Goal: Find specific page/section: Find specific page/section

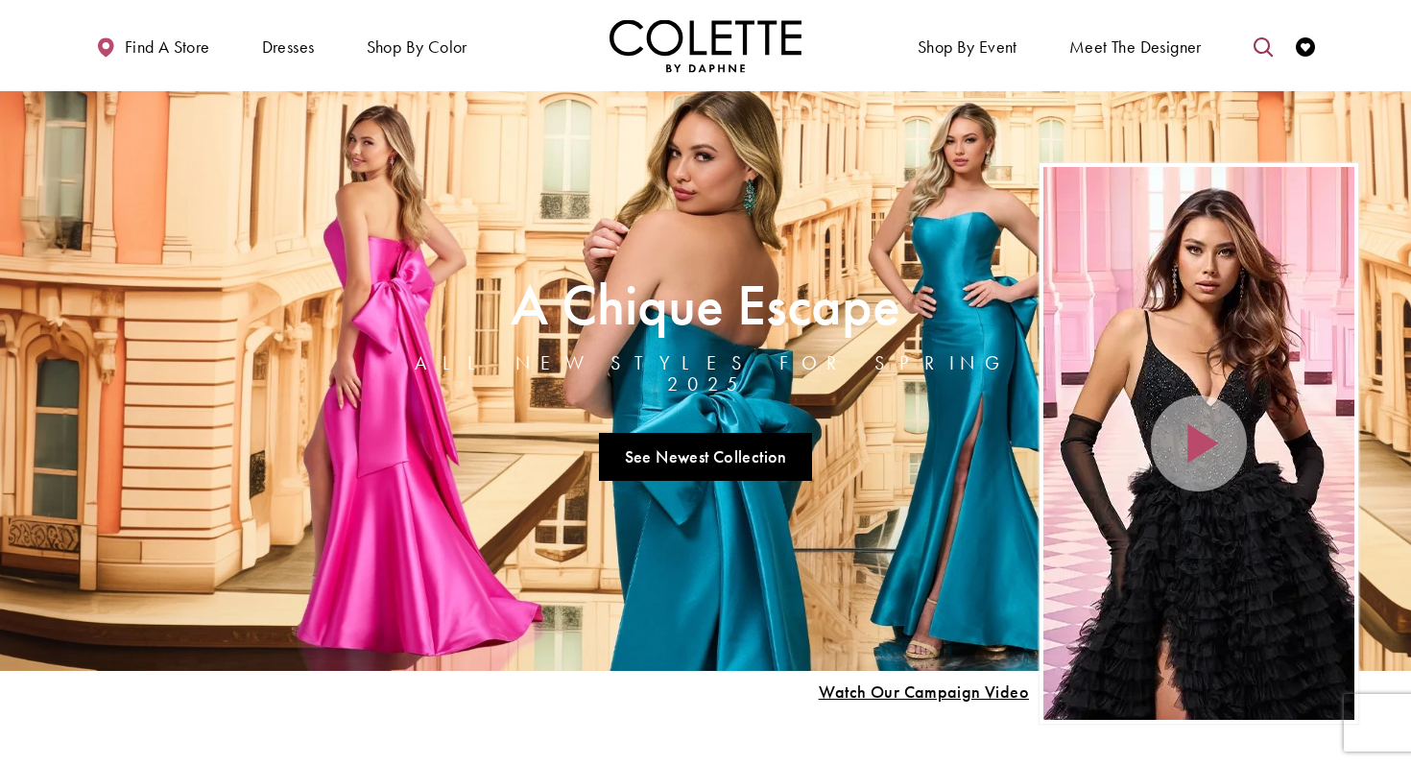
click at [1256, 48] on icon "Toggle search" at bounding box center [1262, 46] width 19 height 19
click at [1125, 47] on input "Search" at bounding box center [1164, 47] width 231 height 29
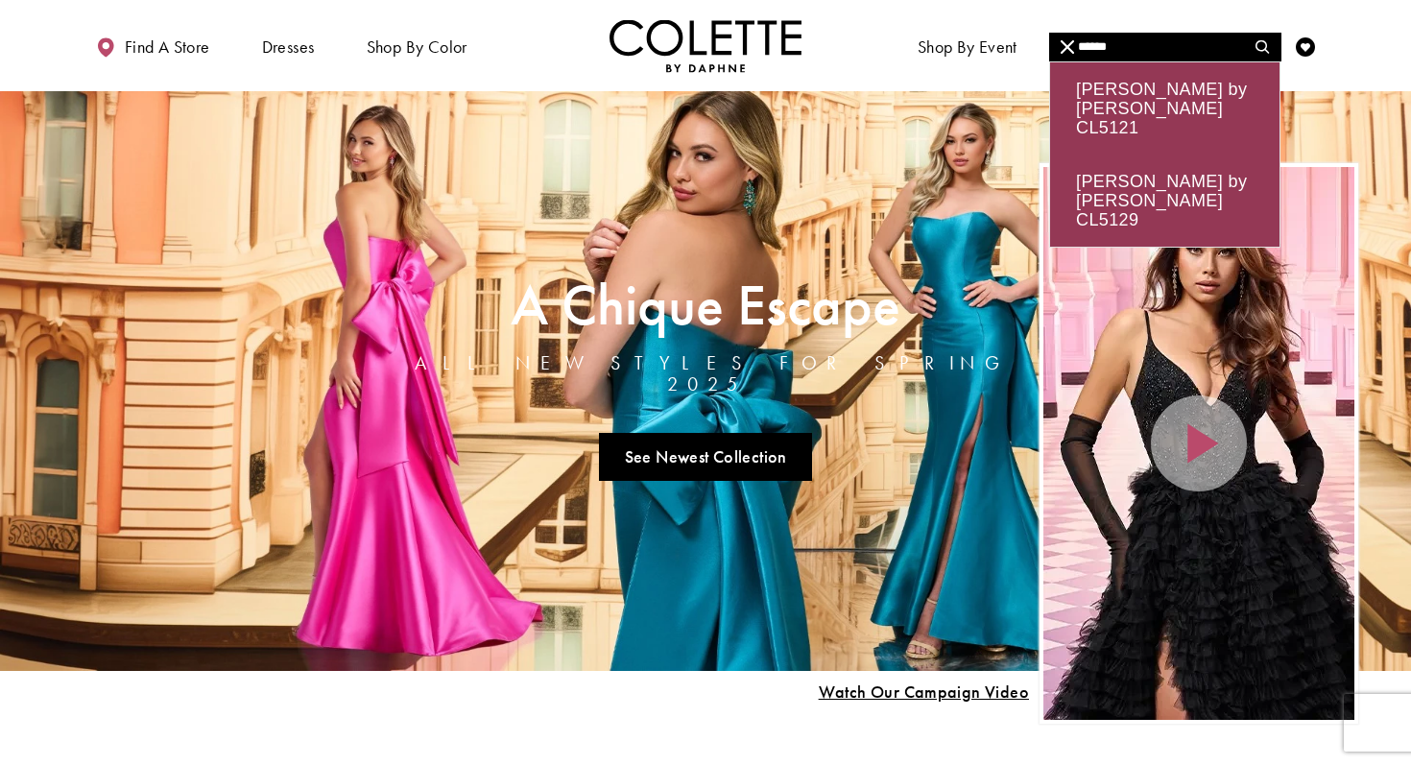
type input "******"
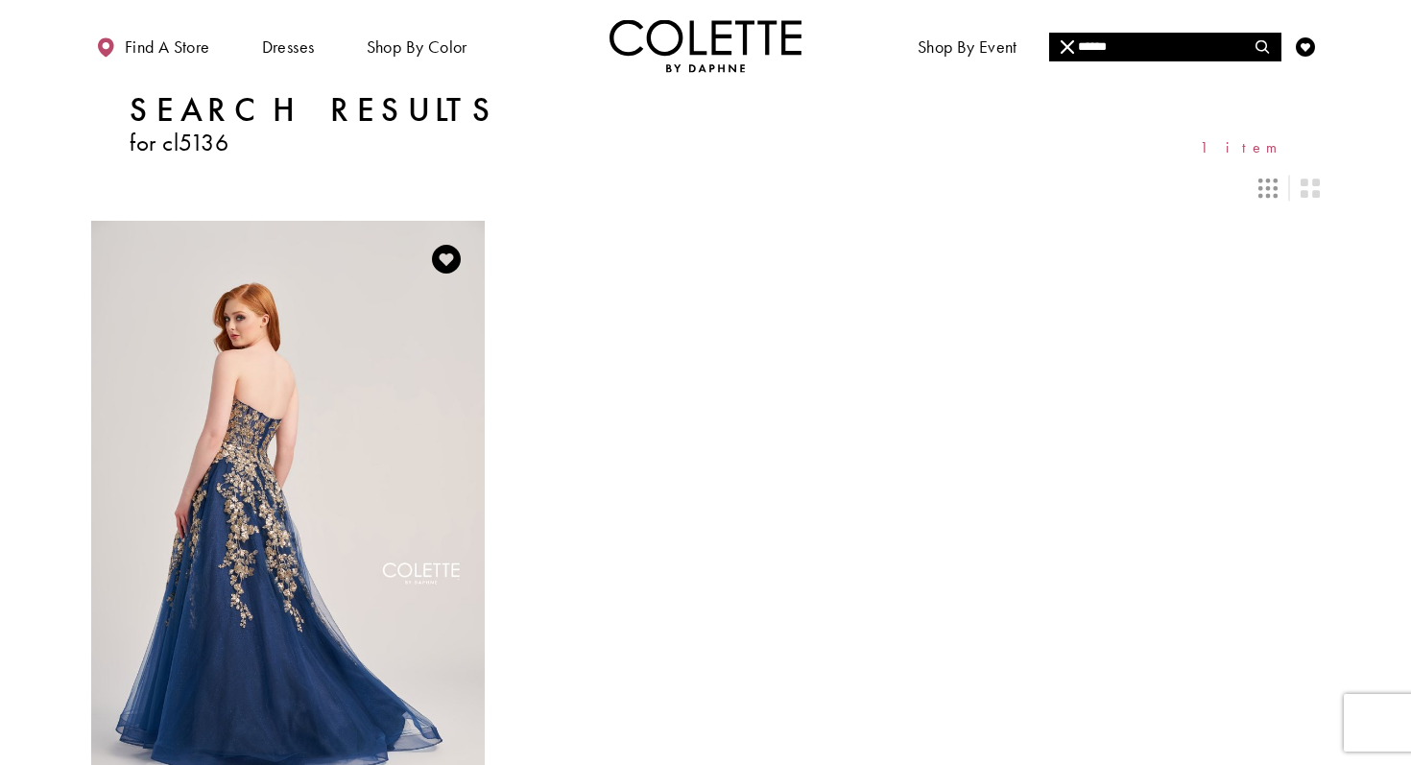
click at [376, 492] on img "Visit Colette by Daphne Style No. CL5136 Page" at bounding box center [287, 507] width 393 height 572
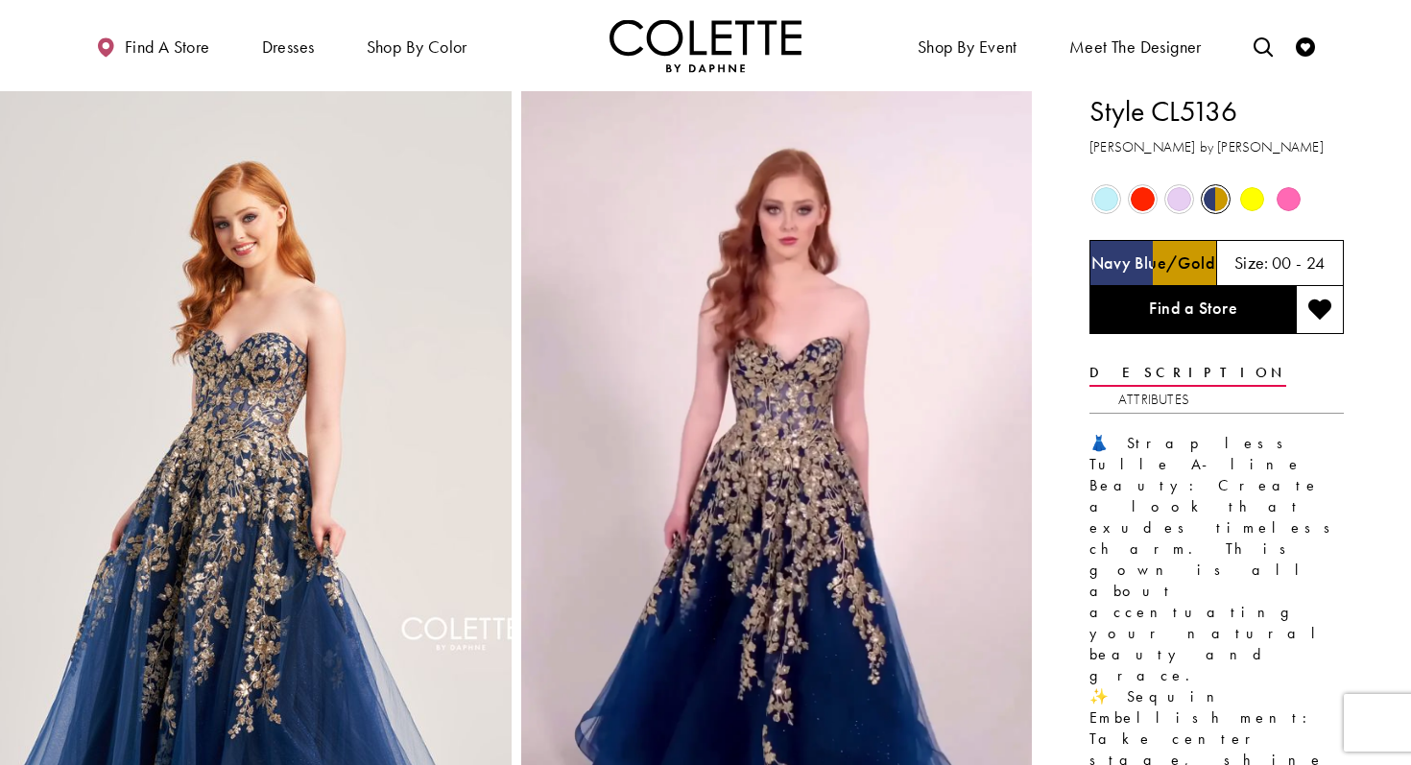
click at [1248, 203] on span "Product color controls state depends on size chosen" at bounding box center [1252, 199] width 24 height 24
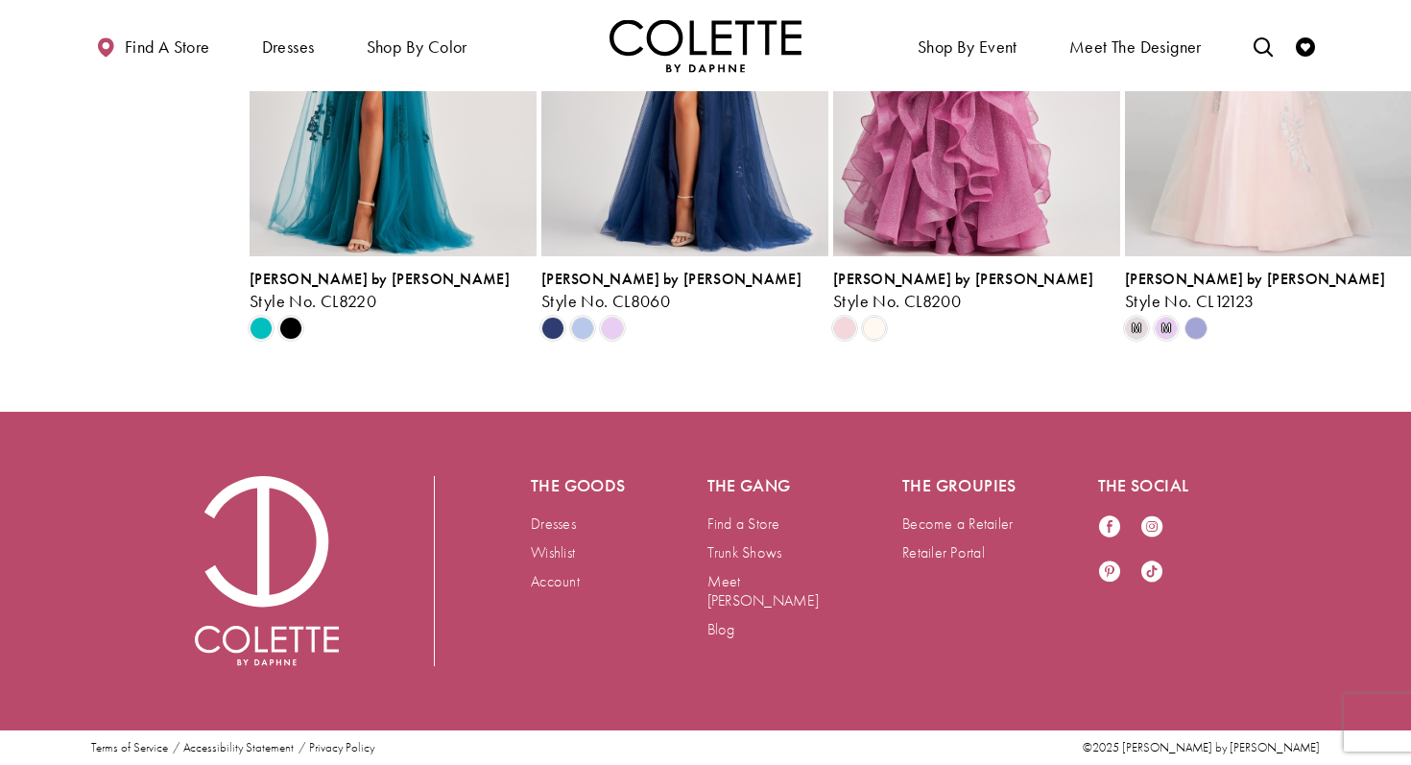
scroll to position [4343, 0]
click at [960, 552] on link "Retailer Portal" at bounding box center [943, 552] width 83 height 20
